Goal: Obtain resource: Download file/media

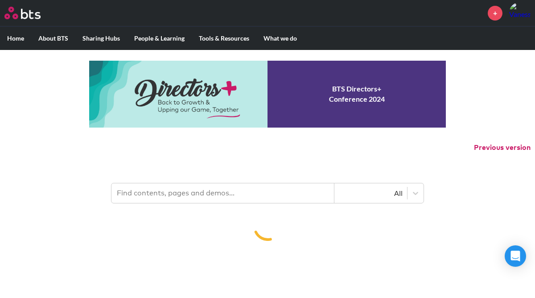
click at [251, 198] on input "text" at bounding box center [222, 193] width 223 height 20
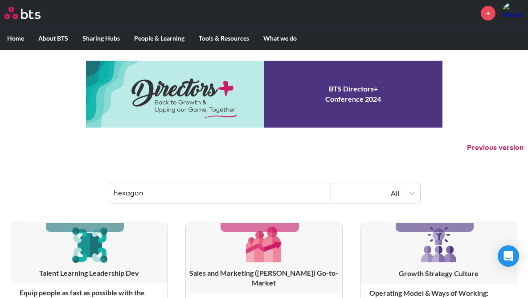
type input "hexagon"
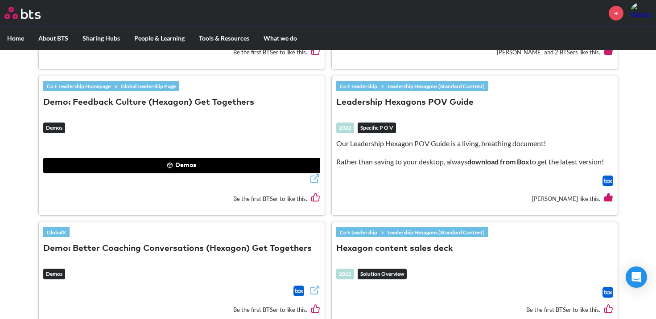
scroll to position [411, 0]
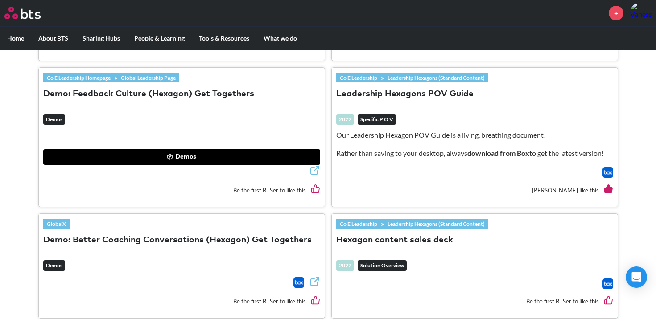
click at [415, 224] on link "Leadership Hexagons (Standard Content)" at bounding box center [436, 224] width 104 height 10
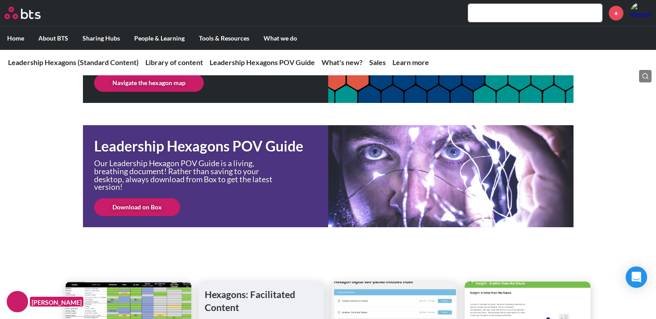
scroll to position [245, 0]
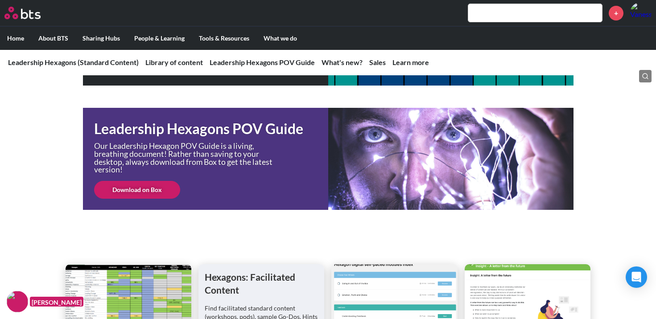
click at [155, 189] on link "Download on Box" at bounding box center [137, 190] width 86 height 18
